Goal: Information Seeking & Learning: Find specific fact

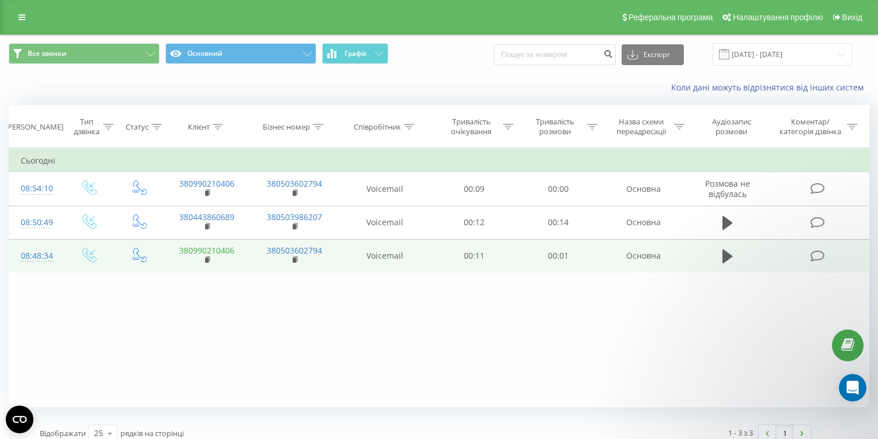
click at [225, 253] on link "380990210406" at bounding box center [206, 250] width 55 height 11
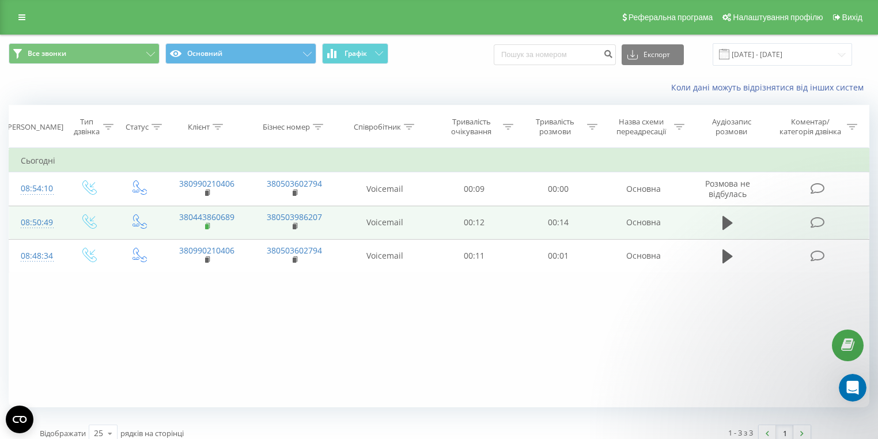
click at [207, 223] on icon at bounding box center [208, 226] width 6 height 8
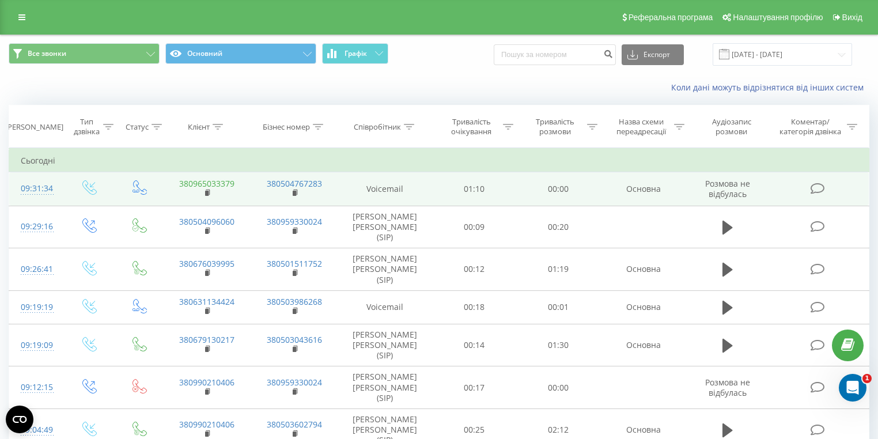
click at [221, 186] on link "380965033379" at bounding box center [206, 183] width 55 height 11
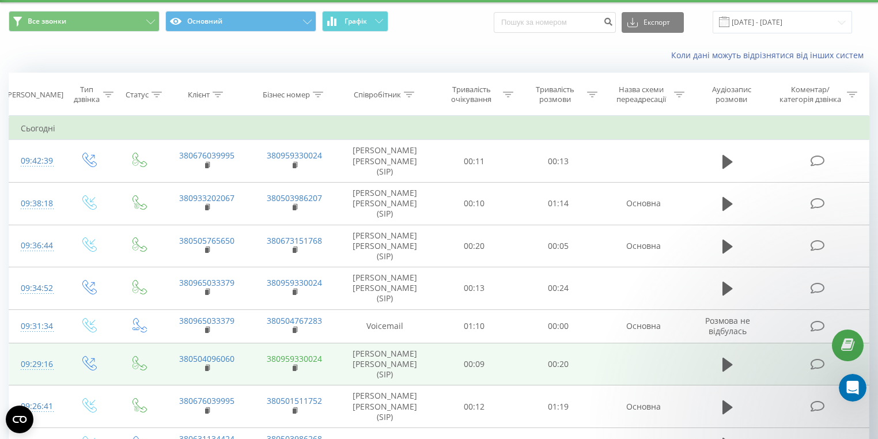
scroll to position [46, 0]
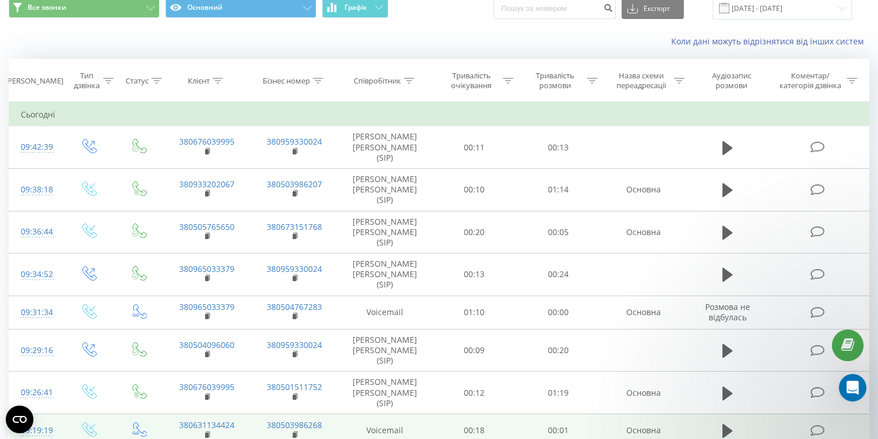
click at [226, 414] on td "380631134424" at bounding box center [208, 430] width 88 height 33
click at [224, 414] on td "380631134424" at bounding box center [208, 430] width 88 height 33
click at [224, 419] on link "380631134424" at bounding box center [206, 424] width 55 height 11
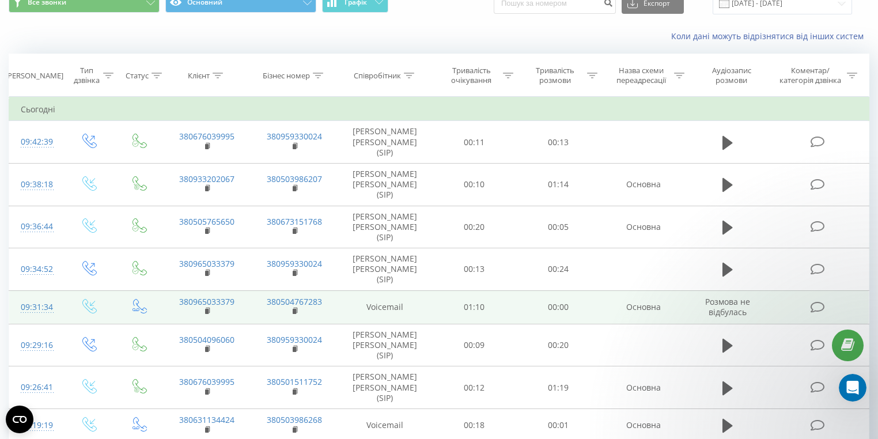
scroll to position [0, 0]
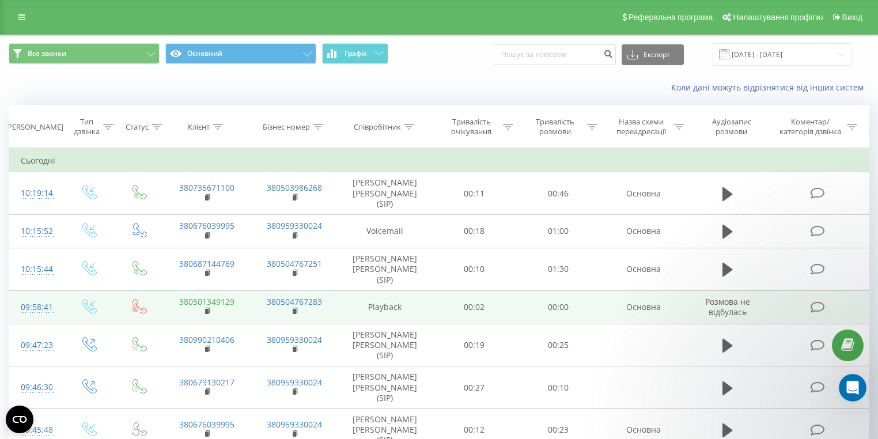
click at [230, 296] on link "380501349129" at bounding box center [206, 301] width 55 height 11
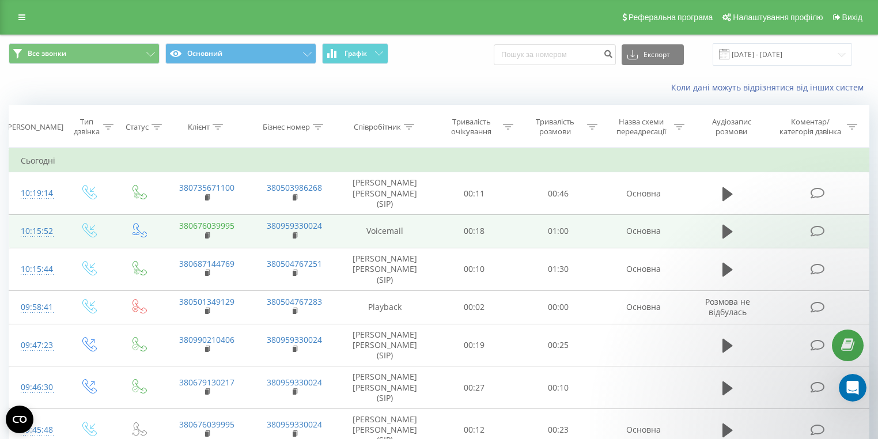
click at [230, 220] on link "380676039995" at bounding box center [206, 225] width 55 height 11
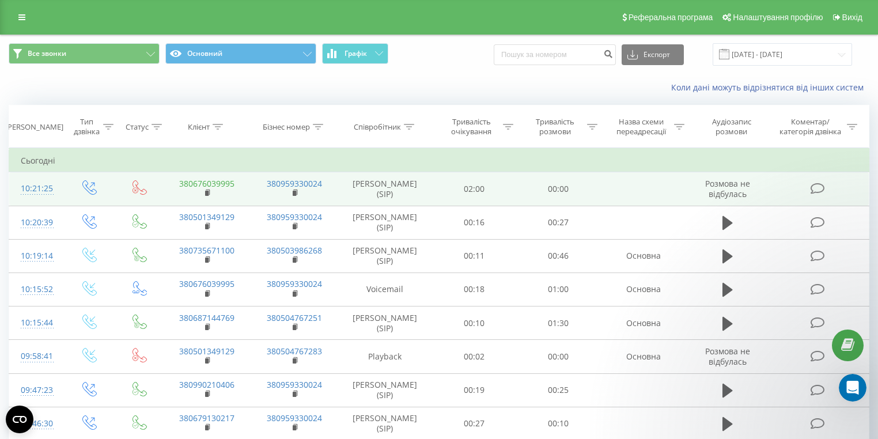
click at [217, 182] on link "380676039995" at bounding box center [206, 183] width 55 height 11
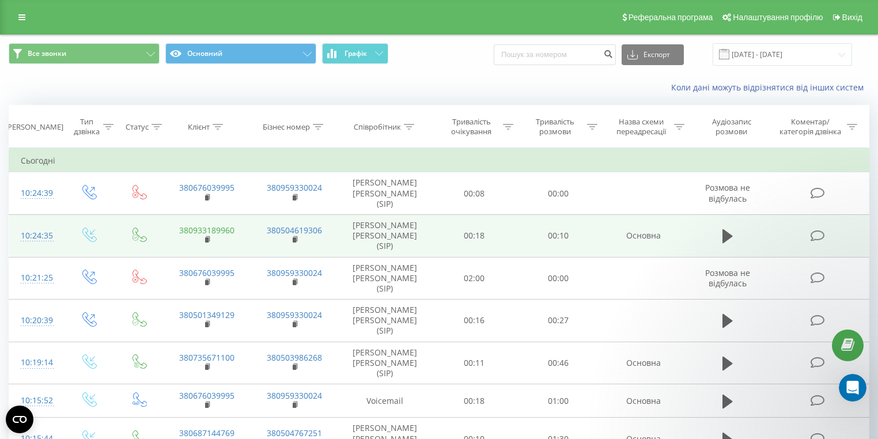
click at [222, 225] on link "380933189960" at bounding box center [206, 230] width 55 height 11
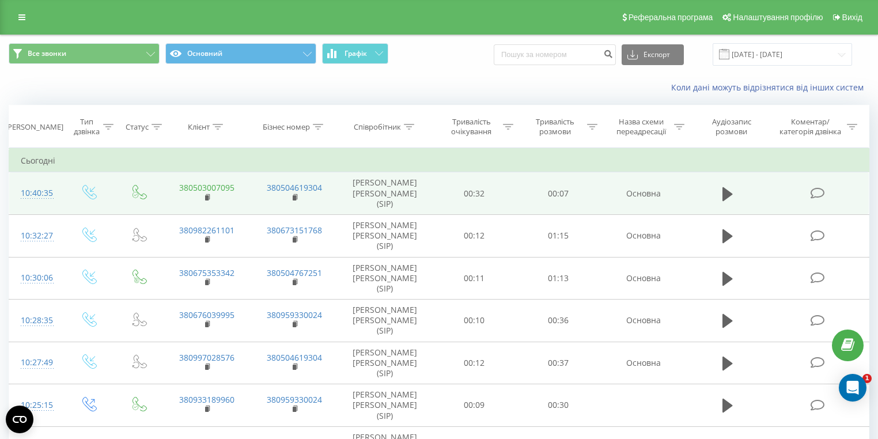
click at [217, 184] on link "380503007095" at bounding box center [206, 187] width 55 height 11
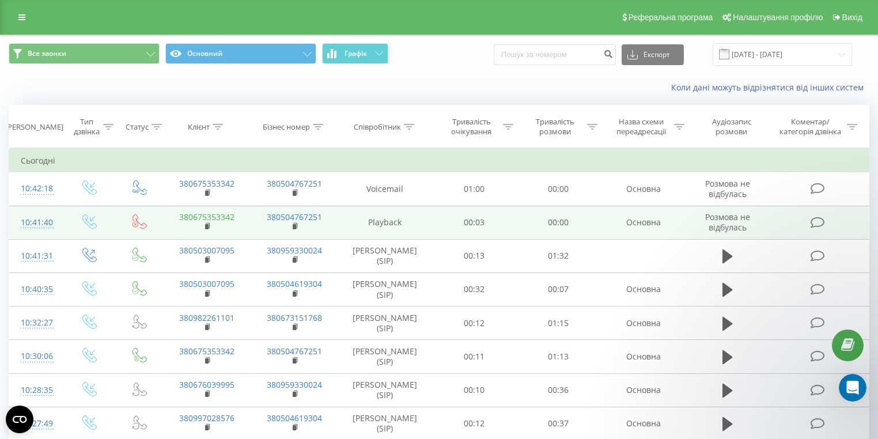
click at [230, 219] on link "380675353342" at bounding box center [206, 216] width 55 height 11
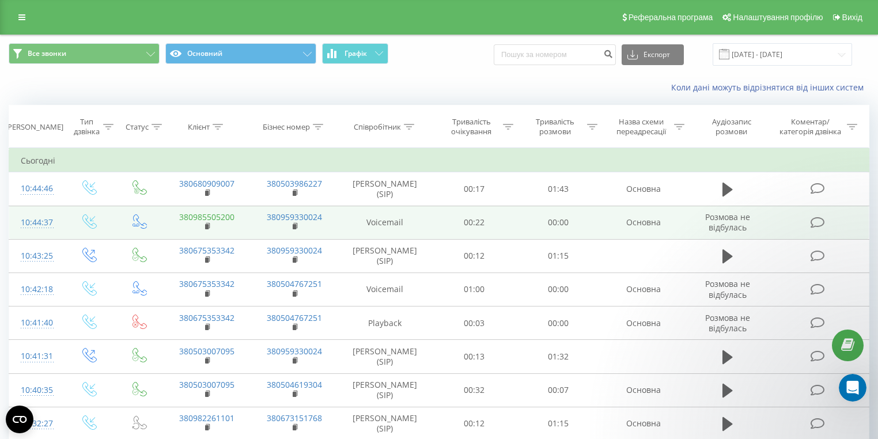
click at [233, 217] on link "380985505200" at bounding box center [206, 216] width 55 height 11
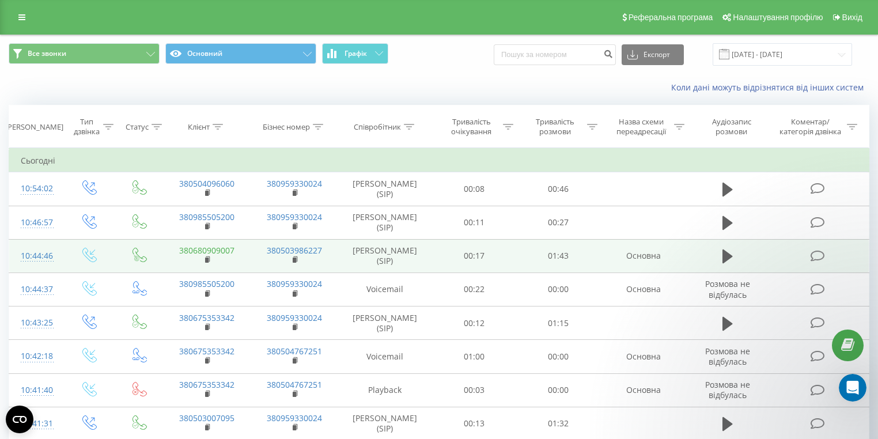
click at [207, 252] on link "380680909007" at bounding box center [206, 250] width 55 height 11
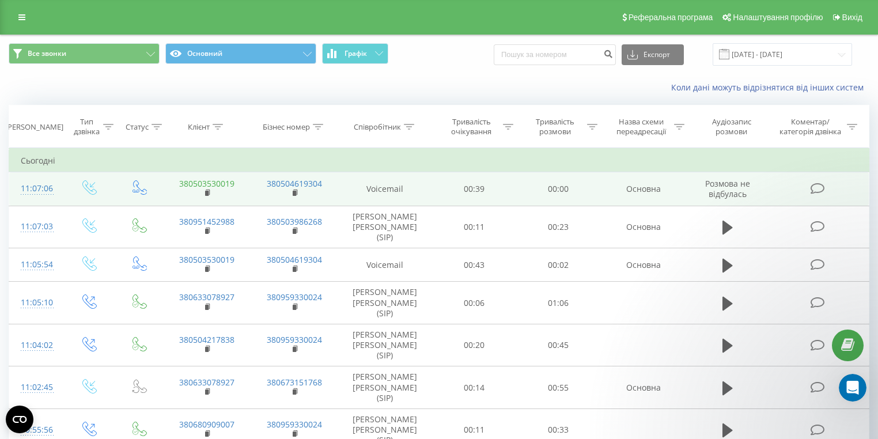
click at [232, 184] on link "380503530019" at bounding box center [206, 183] width 55 height 11
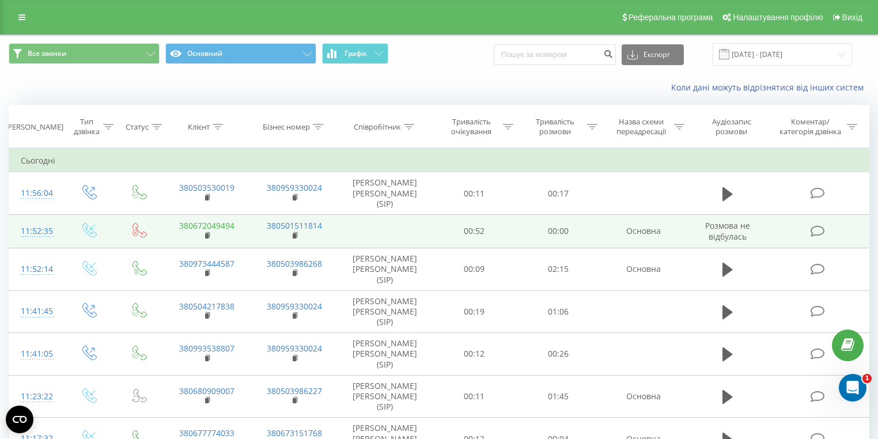
click at [187, 220] on link "380672049494" at bounding box center [206, 225] width 55 height 11
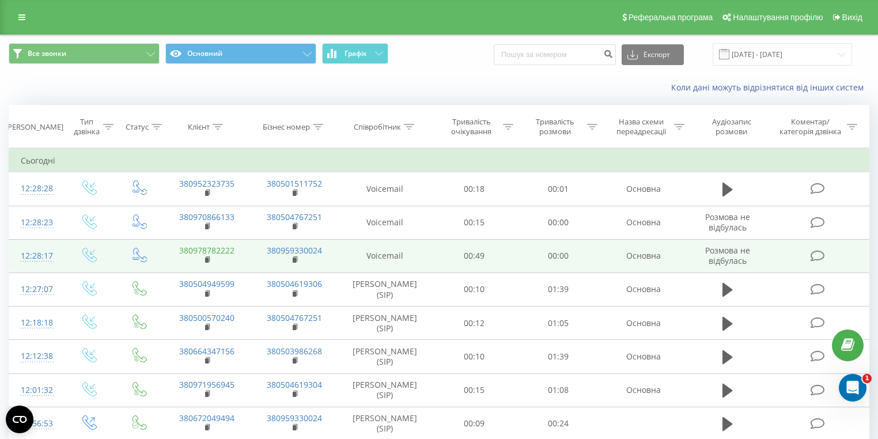
click at [212, 251] on link "380978782222" at bounding box center [206, 250] width 55 height 11
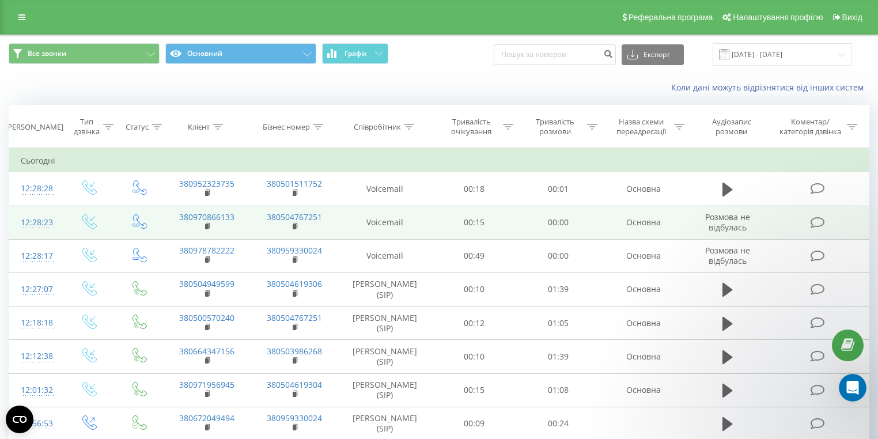
click at [224, 226] on td "380970866133" at bounding box center [208, 222] width 88 height 33
click at [228, 215] on link "380970866133" at bounding box center [206, 216] width 55 height 11
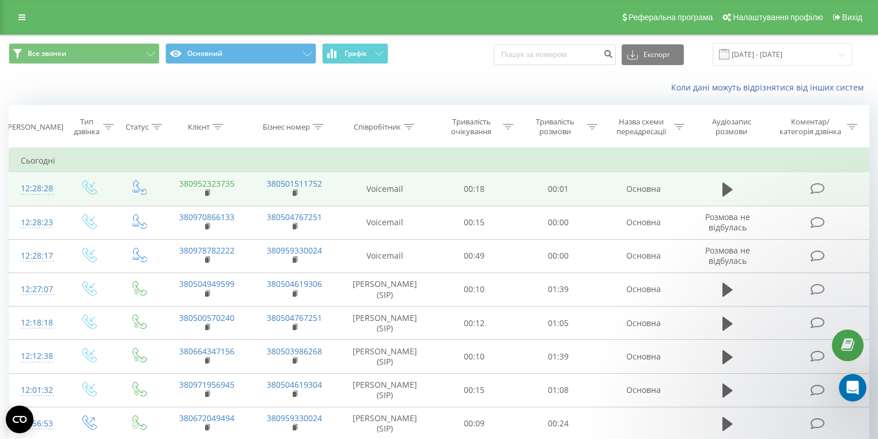
click at [210, 187] on link "380952323735" at bounding box center [206, 183] width 55 height 11
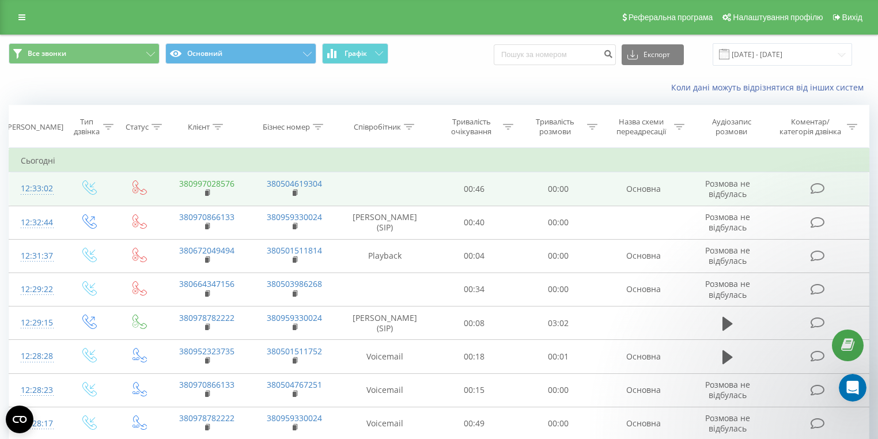
click at [227, 179] on link "380997028576" at bounding box center [206, 183] width 55 height 11
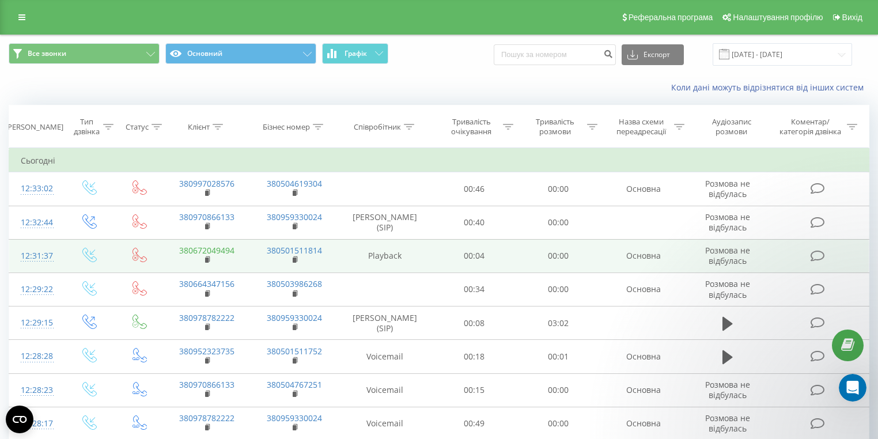
click at [233, 251] on link "380672049494" at bounding box center [206, 250] width 55 height 11
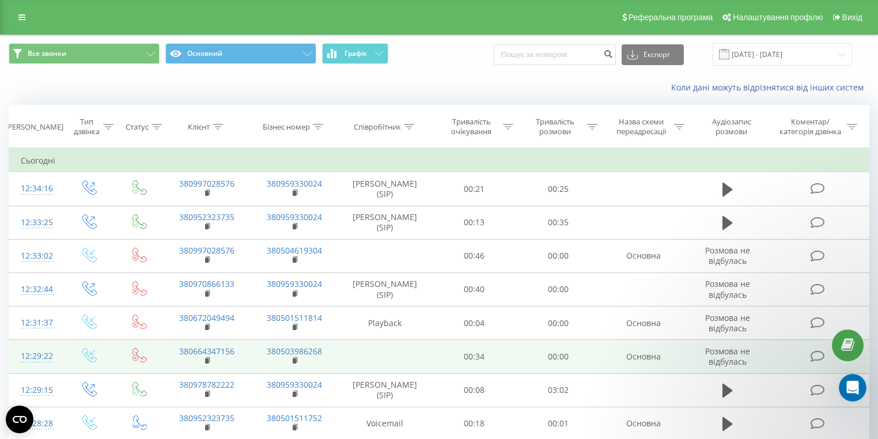
click at [226, 343] on td "380664347156" at bounding box center [208, 356] width 88 height 33
click at [226, 349] on link "380664347156" at bounding box center [206, 351] width 55 height 11
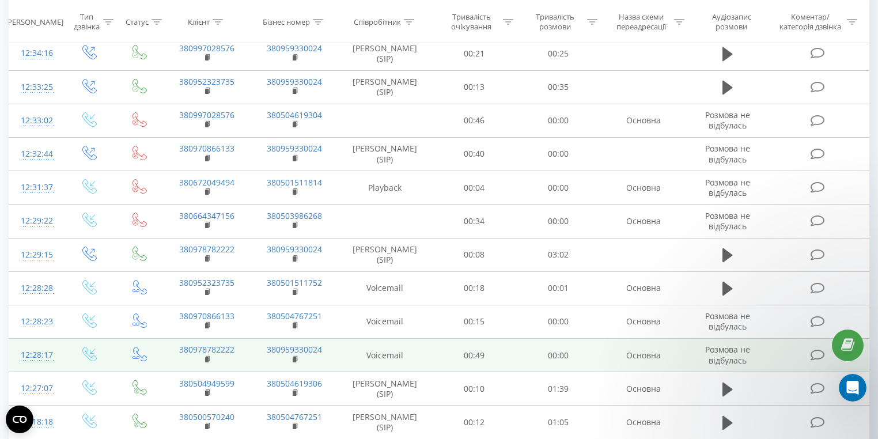
scroll to position [138, 0]
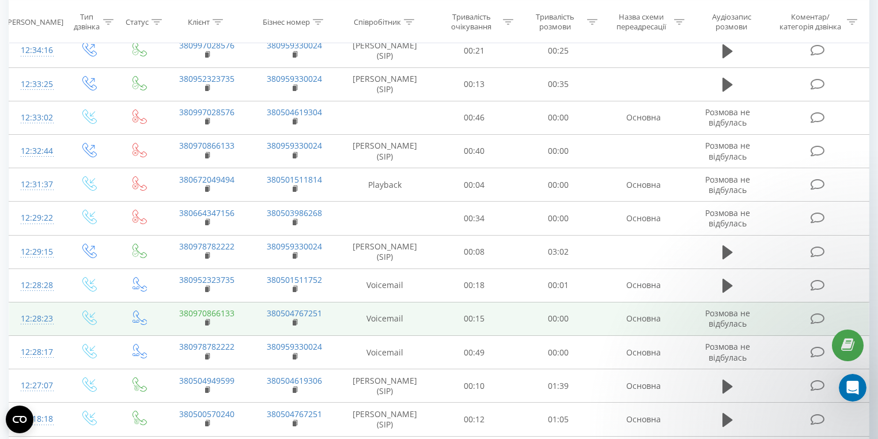
click at [228, 309] on link "380970866133" at bounding box center [206, 313] width 55 height 11
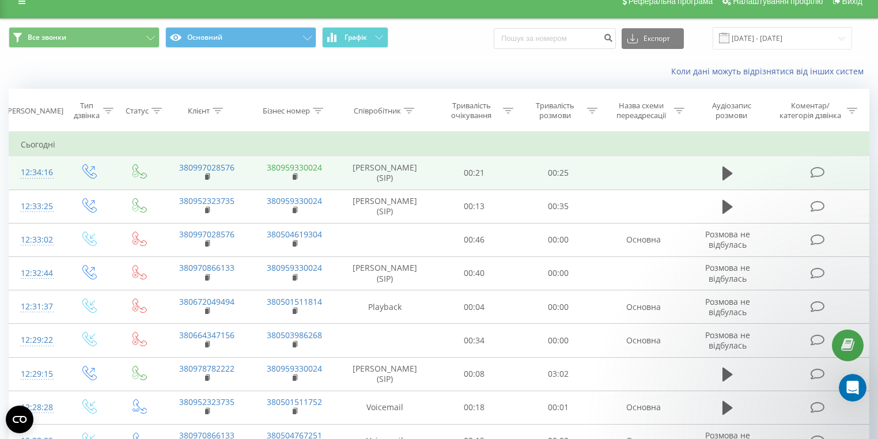
scroll to position [0, 0]
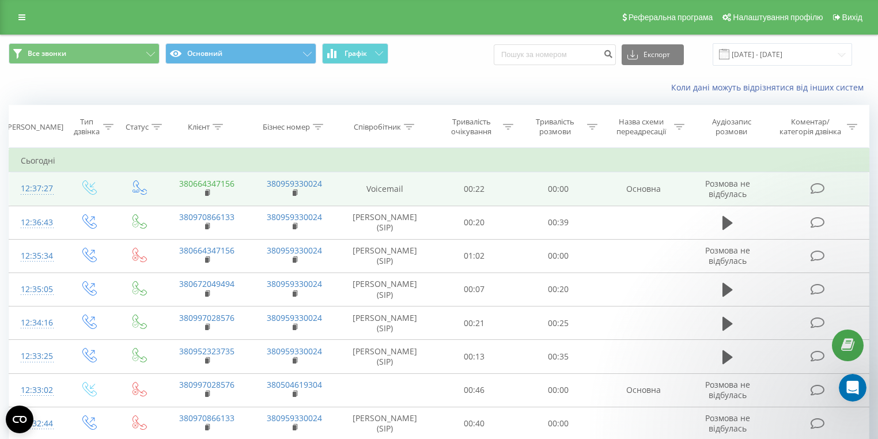
click at [234, 184] on td "380664347156" at bounding box center [208, 188] width 88 height 33
click at [233, 184] on link "380664347156" at bounding box center [206, 183] width 55 height 11
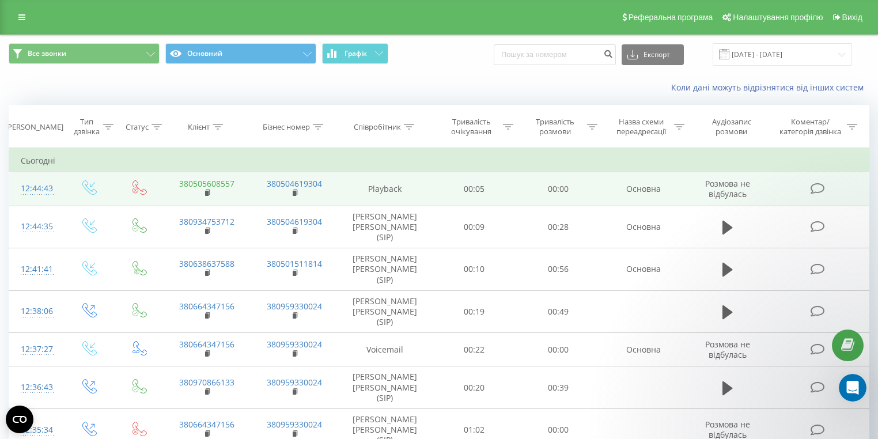
click at [225, 180] on link "380505608557" at bounding box center [206, 183] width 55 height 11
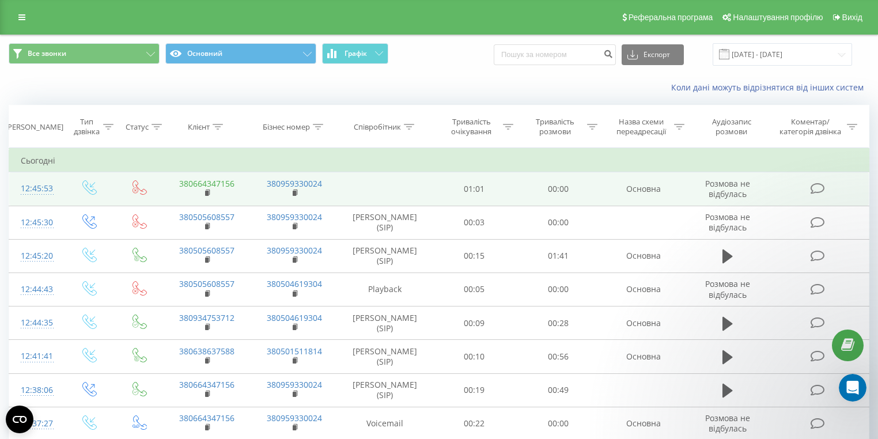
click at [227, 183] on link "380664347156" at bounding box center [206, 183] width 55 height 11
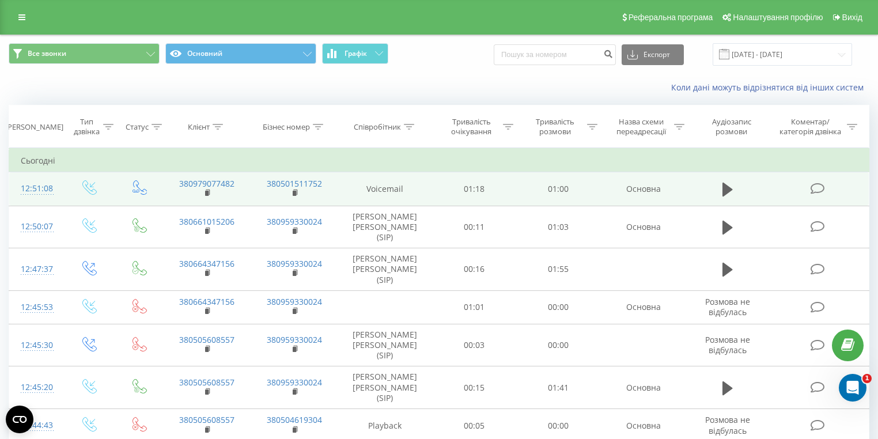
click at [233, 176] on td "380979077482" at bounding box center [208, 188] width 88 height 33
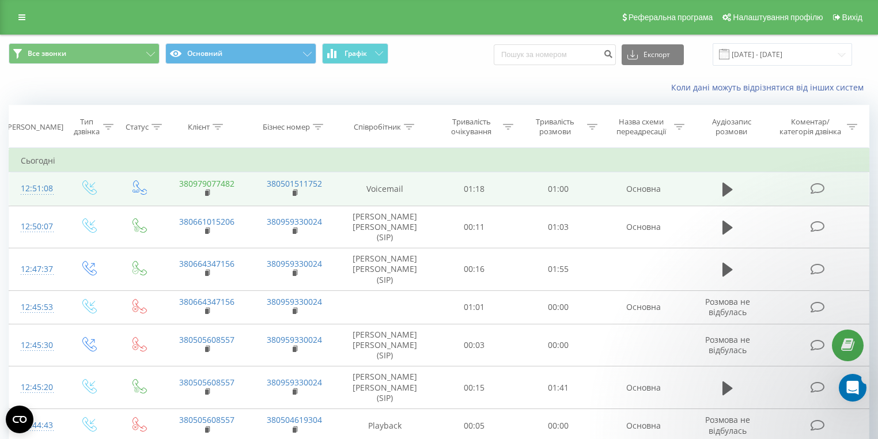
click at [224, 178] on link "380979077482" at bounding box center [206, 183] width 55 height 11
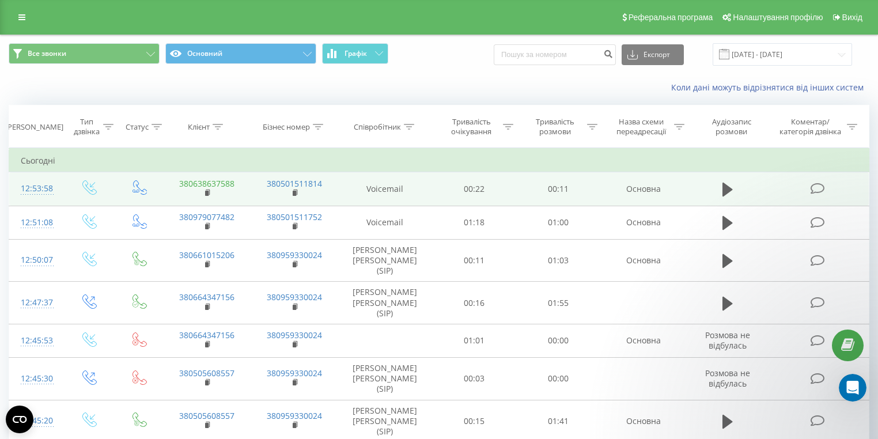
click at [195, 181] on link "380638637588" at bounding box center [206, 183] width 55 height 11
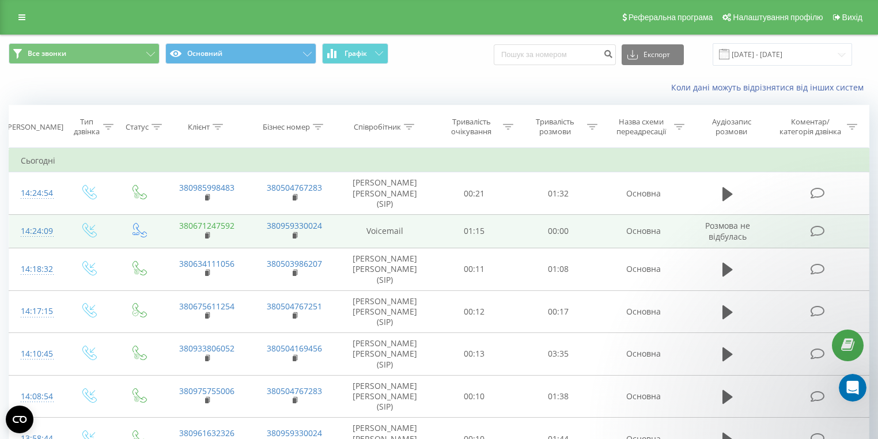
click at [231, 220] on link "380671247592" at bounding box center [206, 225] width 55 height 11
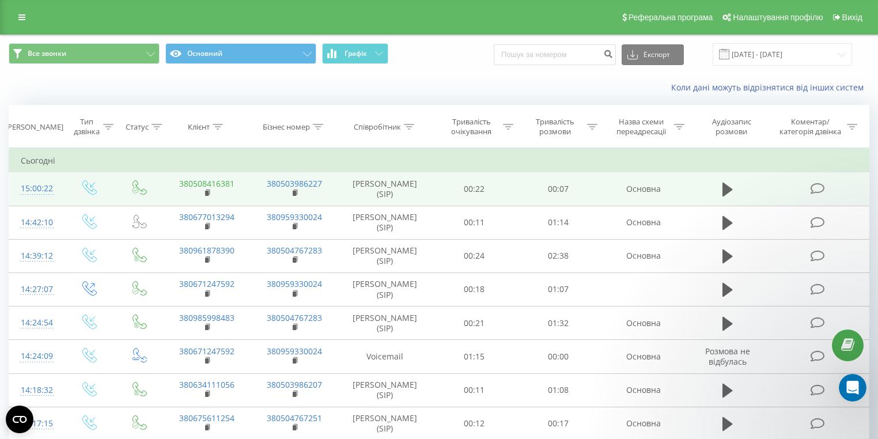
click at [228, 184] on link "380508416381" at bounding box center [206, 183] width 55 height 11
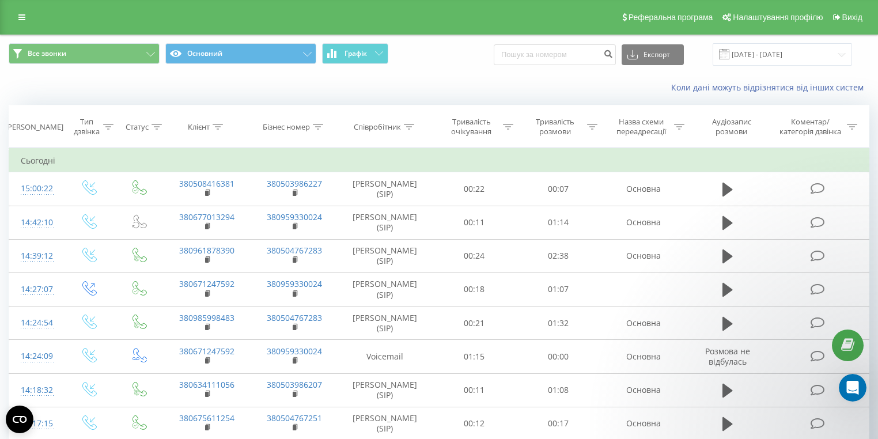
click at [467, 44] on div "Все звонки Основний Графік Експорт .csv .xls .xlsx [DATE] - [DATE]" at bounding box center [439, 54] width 861 height 22
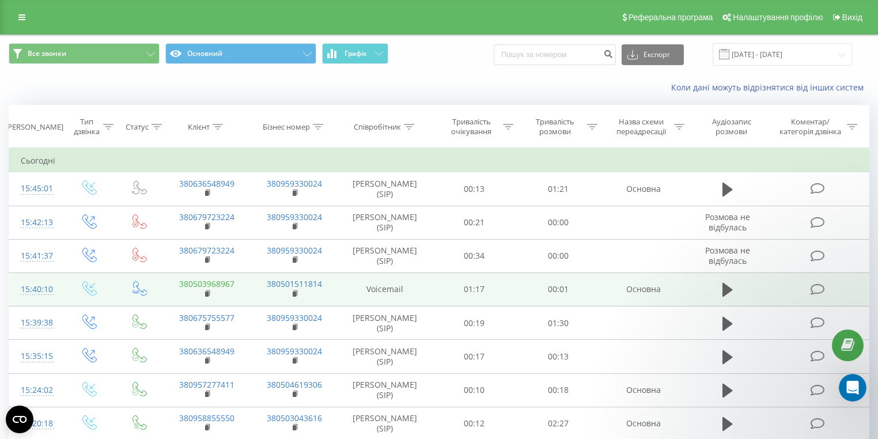
click at [210, 280] on link "380503968967" at bounding box center [206, 283] width 55 height 11
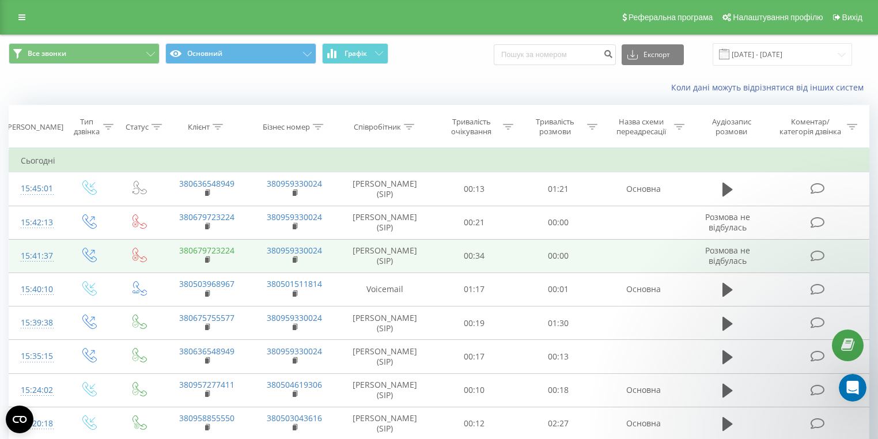
click at [221, 249] on link "380679723224" at bounding box center [206, 250] width 55 height 11
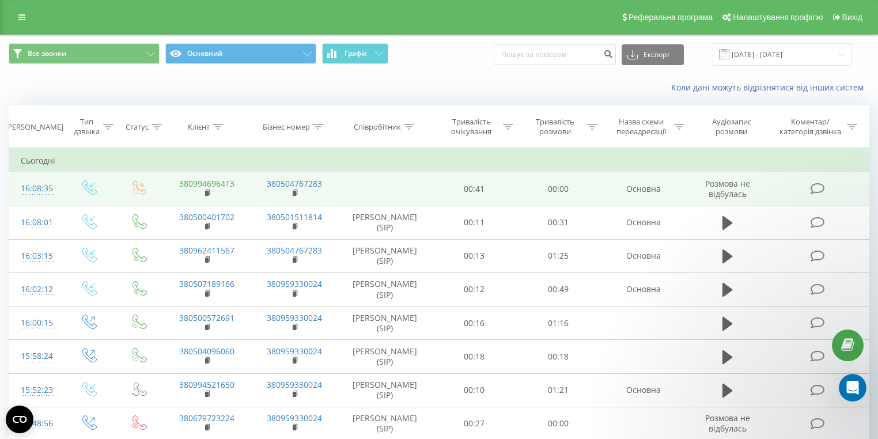
click at [183, 181] on link "380994696413" at bounding box center [206, 183] width 55 height 11
